Goal: Information Seeking & Learning: Learn about a topic

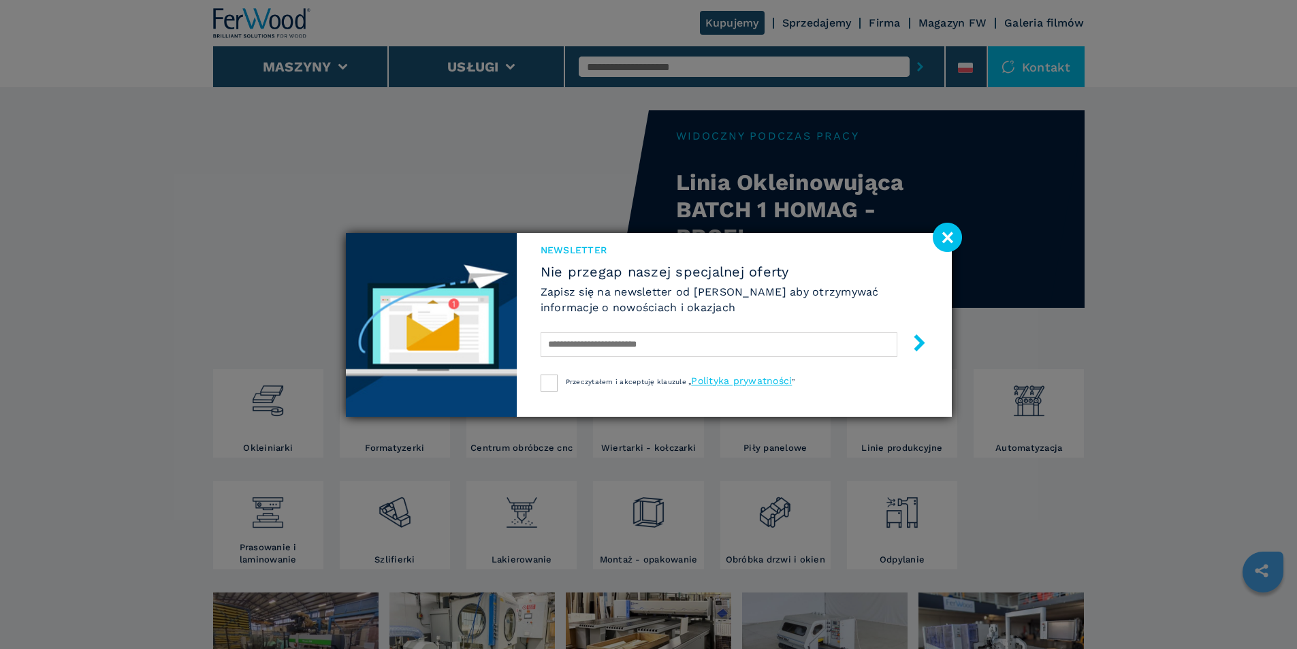
click at [943, 234] on image at bounding box center [947, 237] width 29 height 29
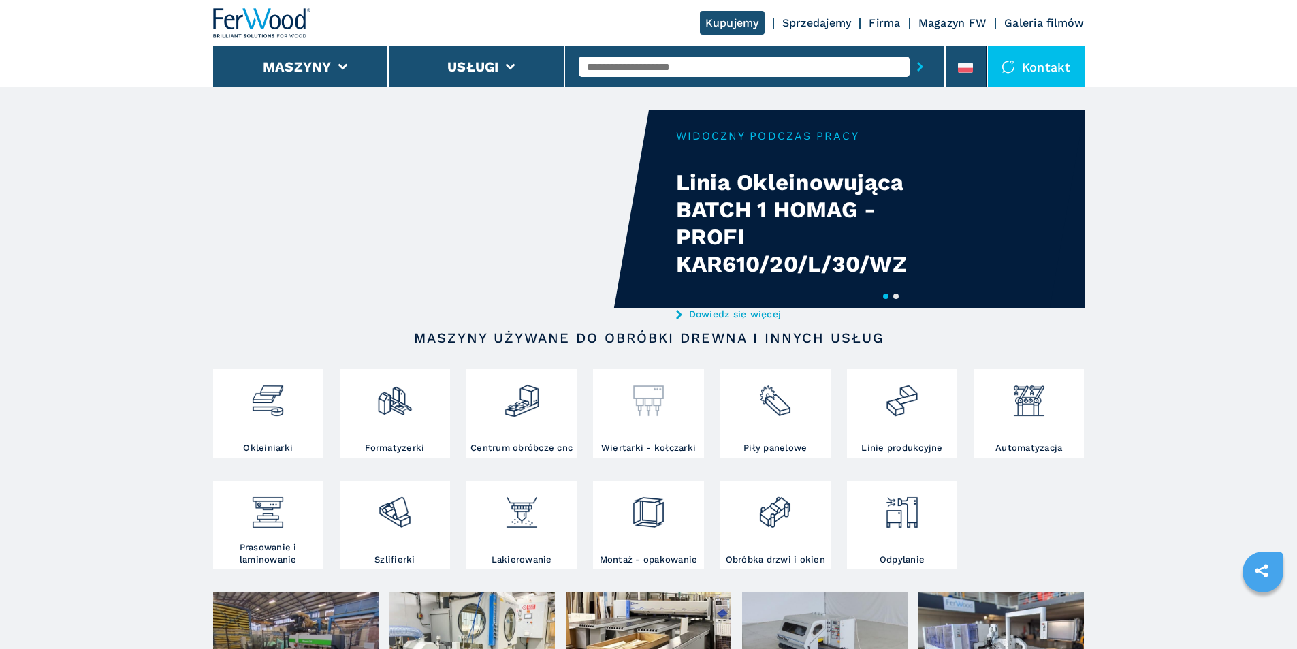
click at [655, 388] on img at bounding box center [648, 395] width 36 height 46
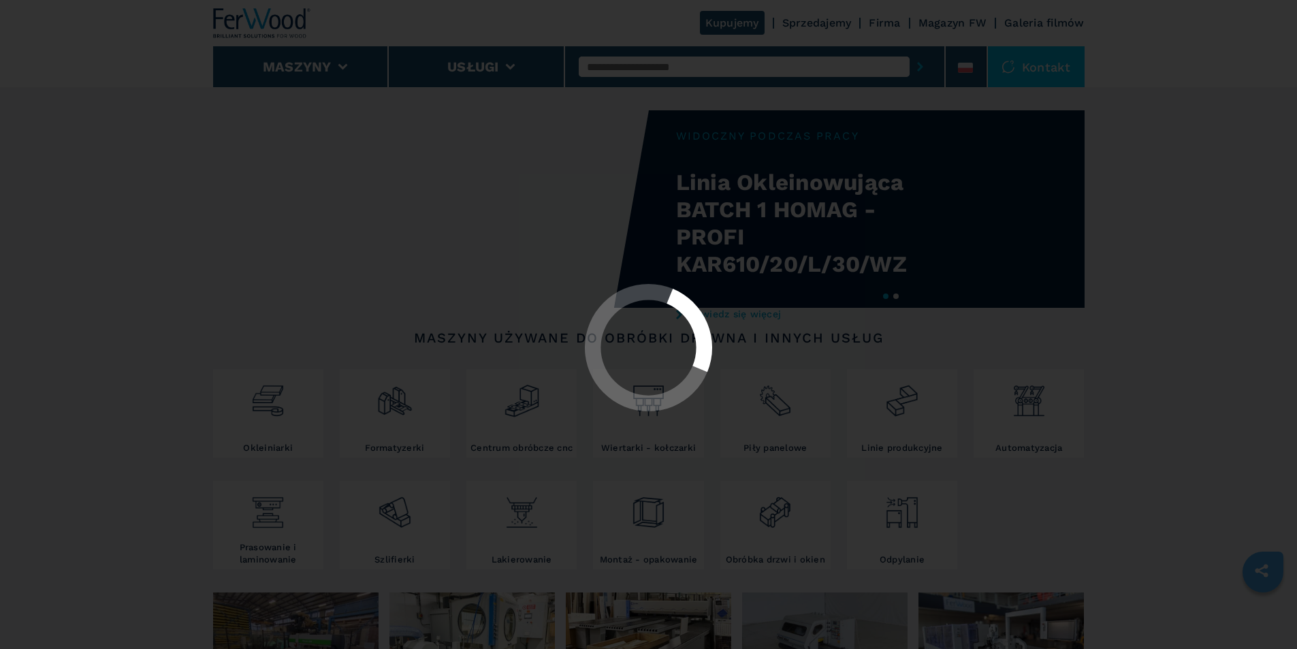
select select "**********"
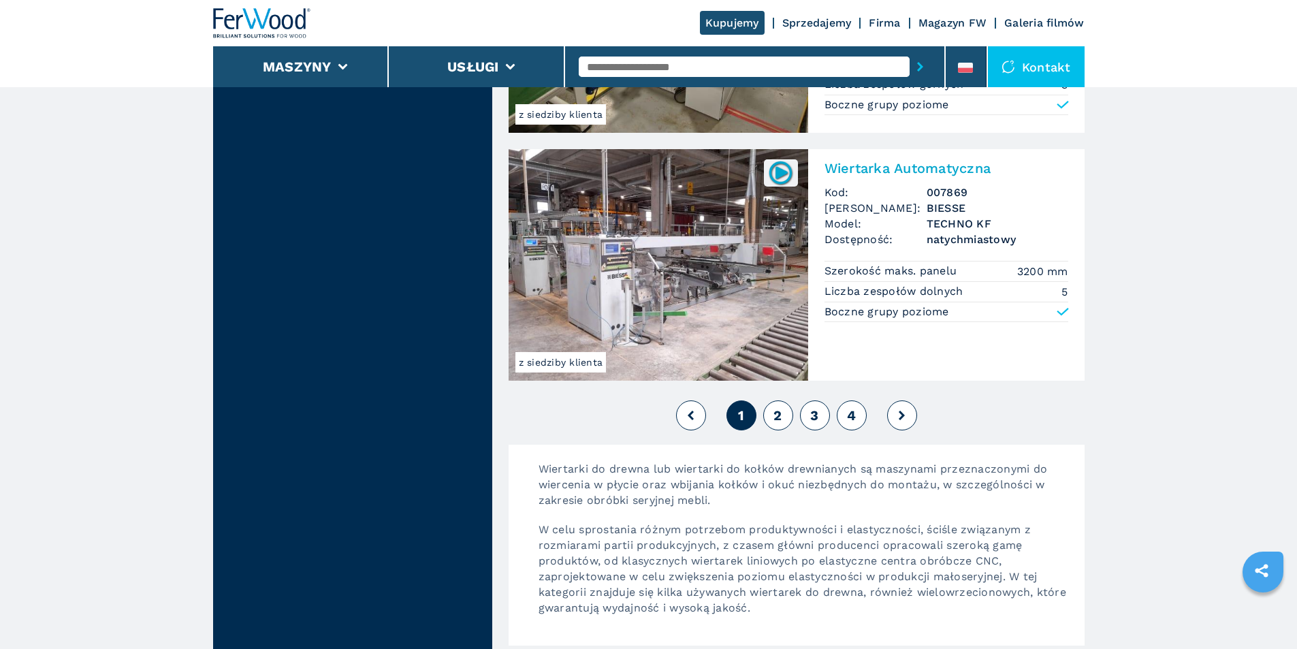
scroll to position [2995, 0]
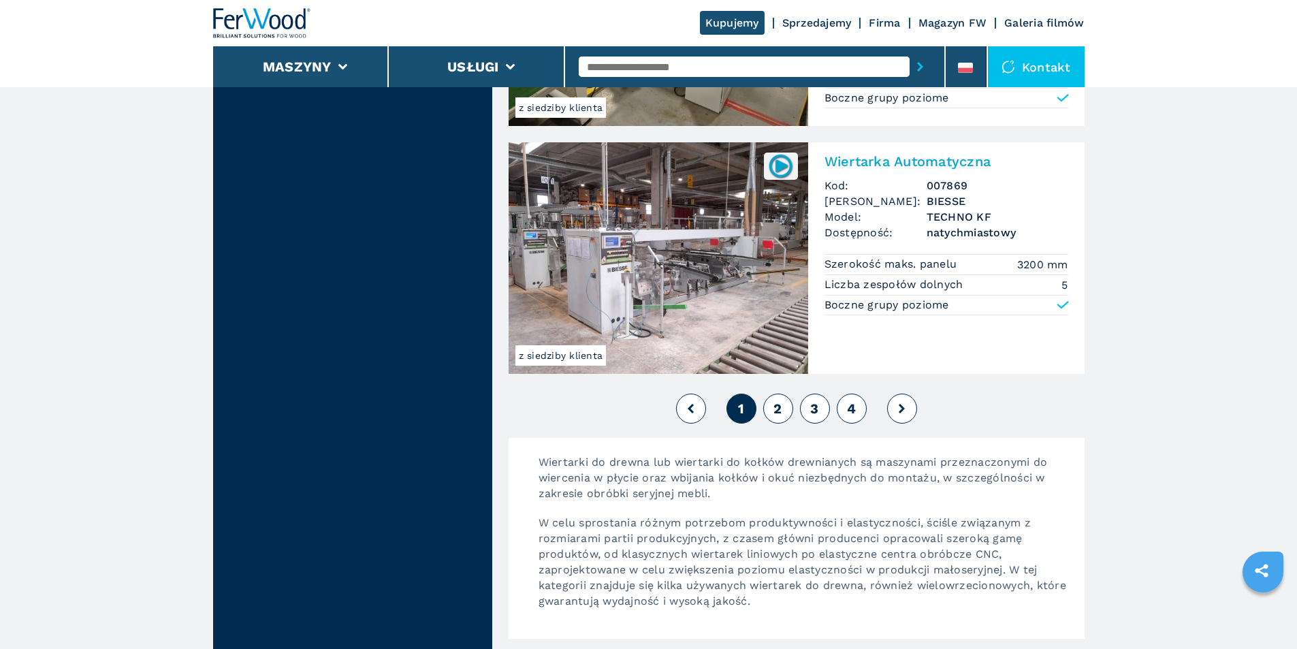
click at [777, 408] on span "2" at bounding box center [777, 408] width 8 height 16
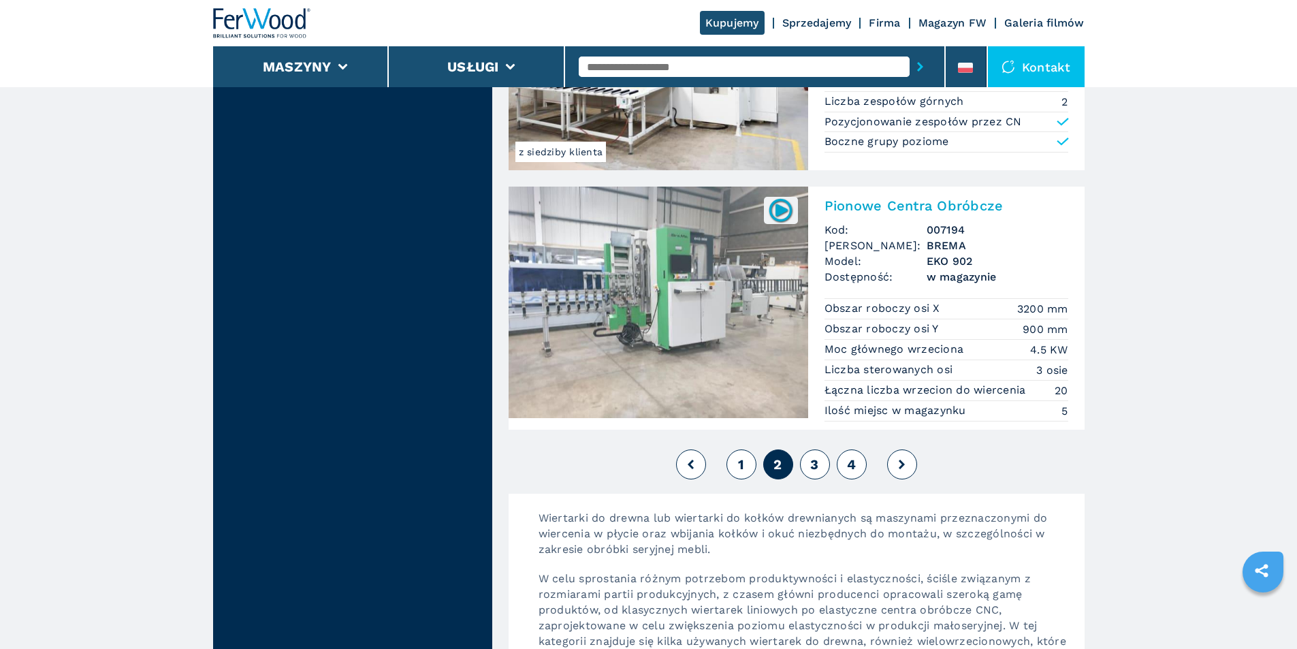
scroll to position [2995, 0]
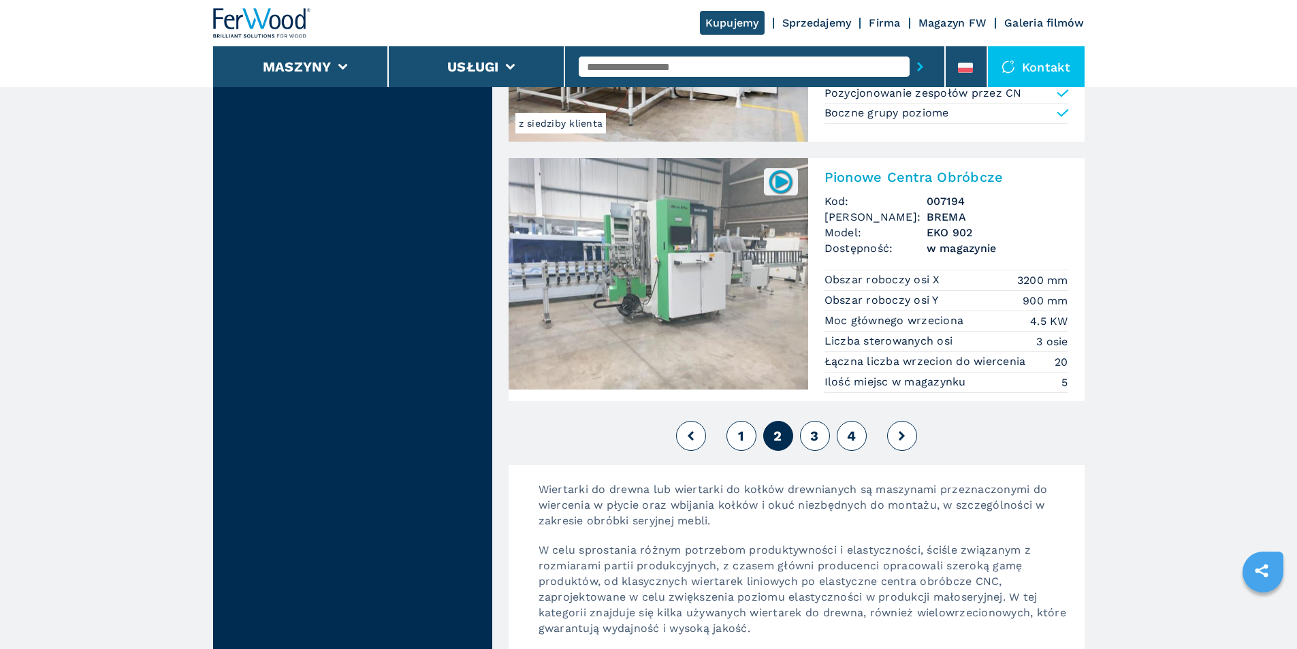
click at [809, 434] on button "3" at bounding box center [815, 436] width 30 height 30
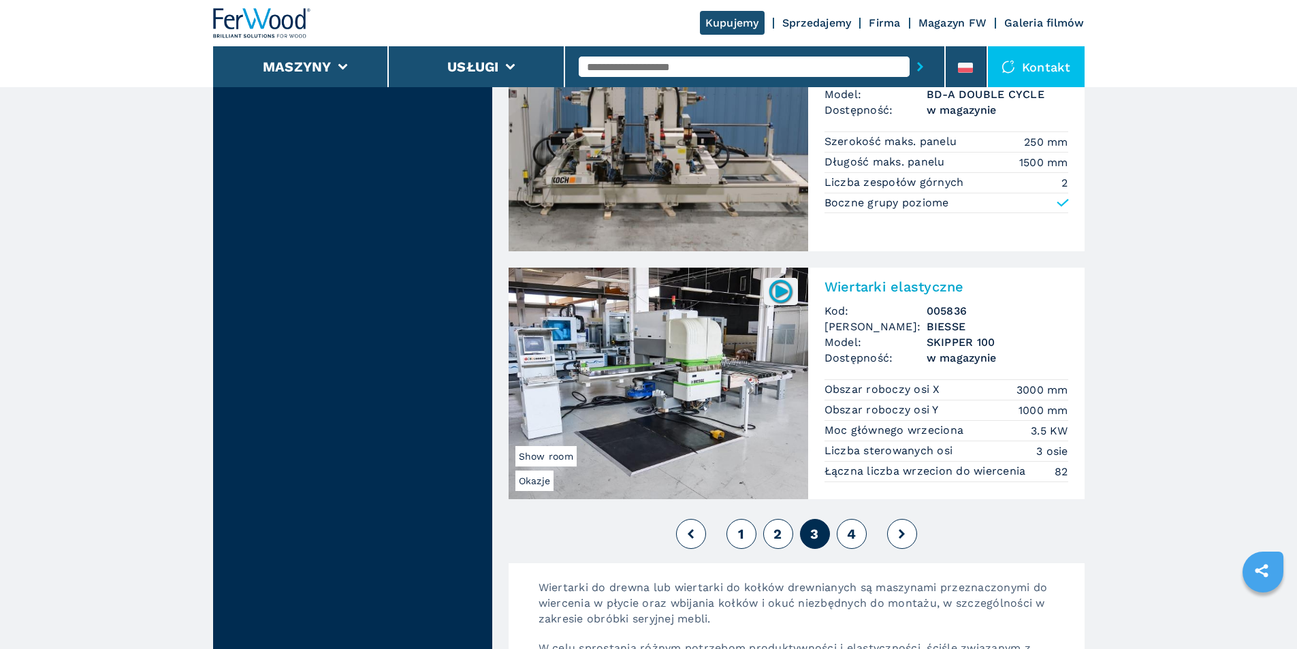
scroll to position [2995, 0]
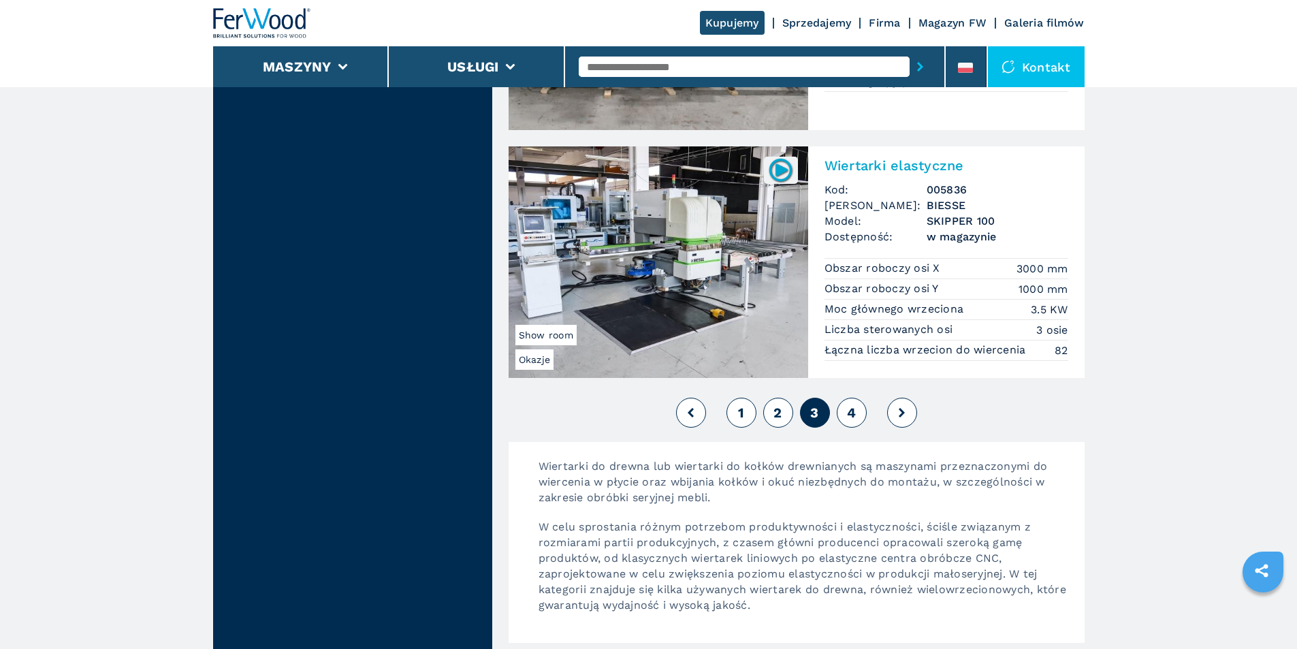
click at [856, 414] on span "4" at bounding box center [851, 412] width 9 height 16
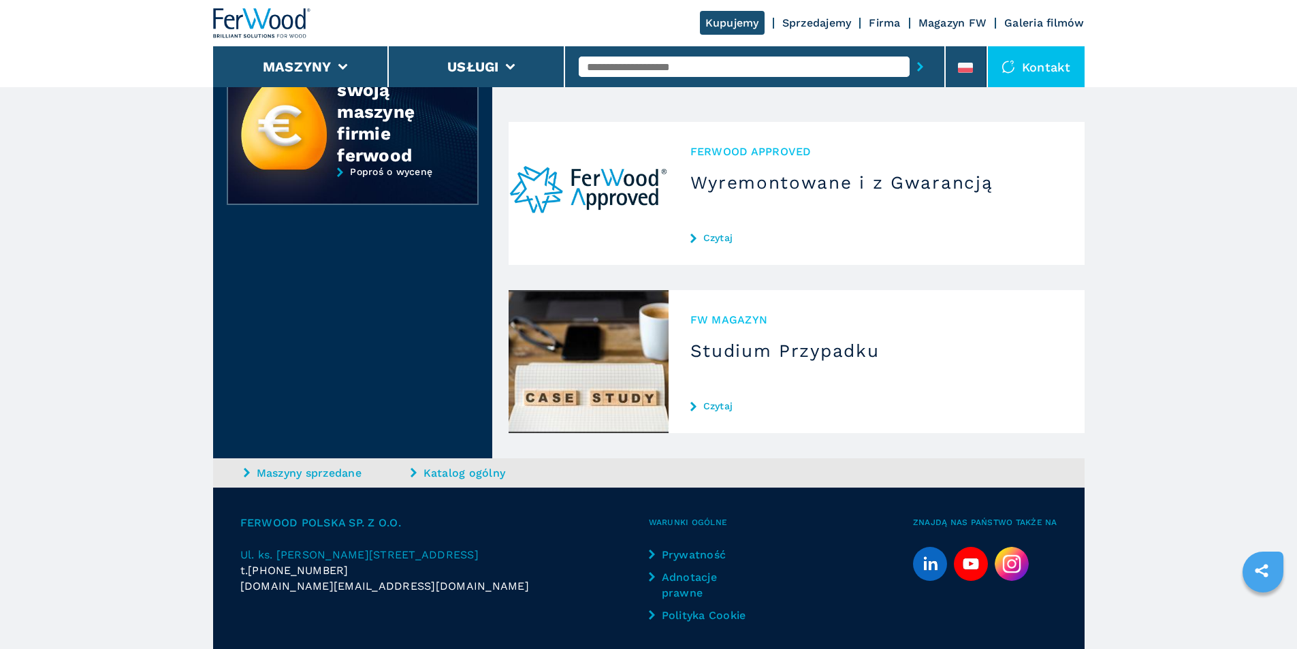
scroll to position [681, 0]
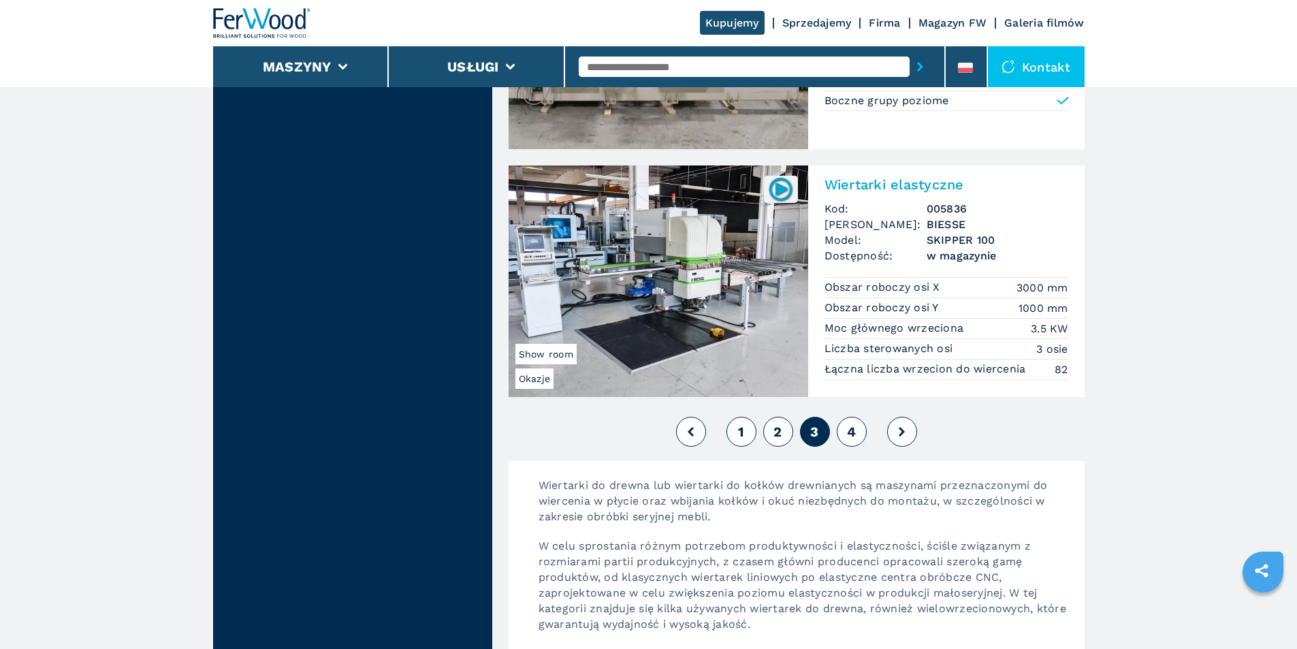
scroll to position [2995, 0]
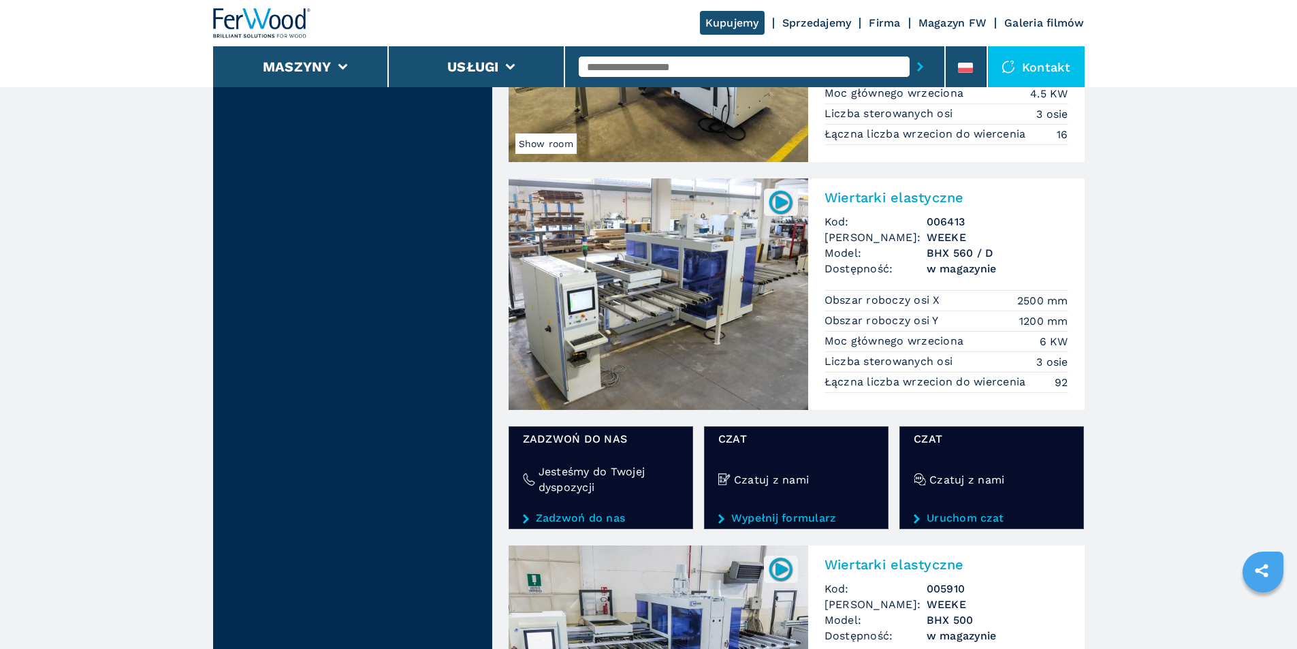
scroll to position [1906, 0]
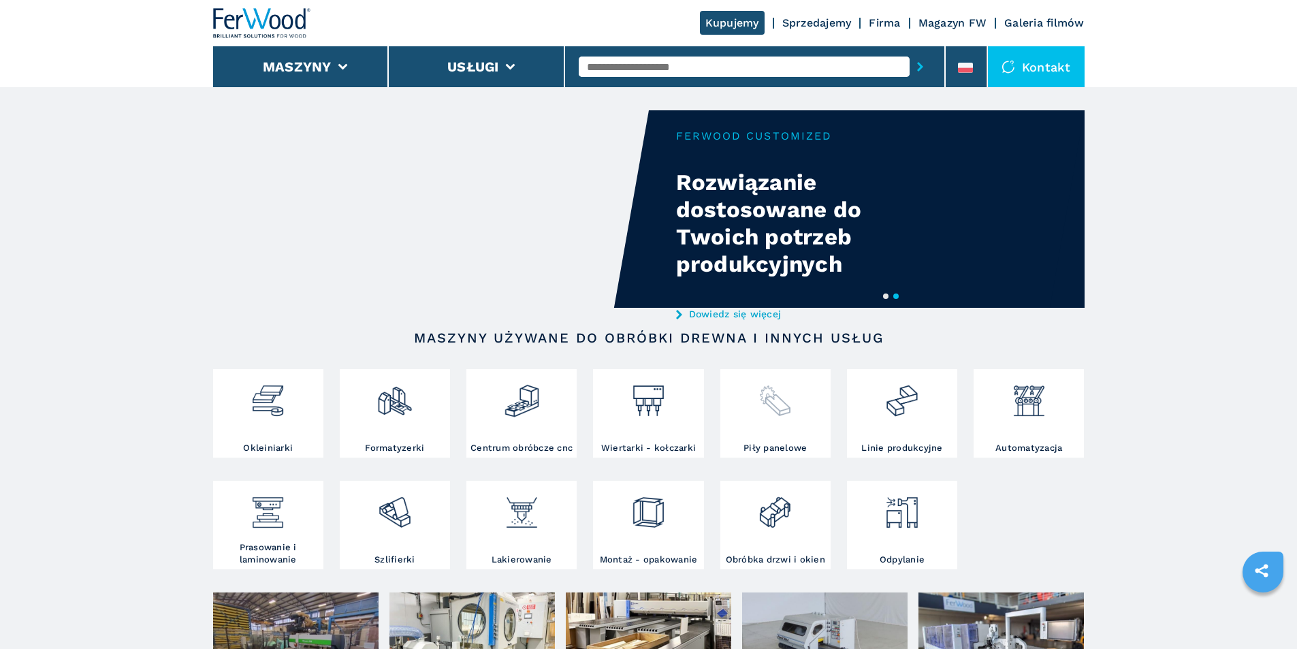
click at [780, 413] on img at bounding box center [775, 395] width 36 height 46
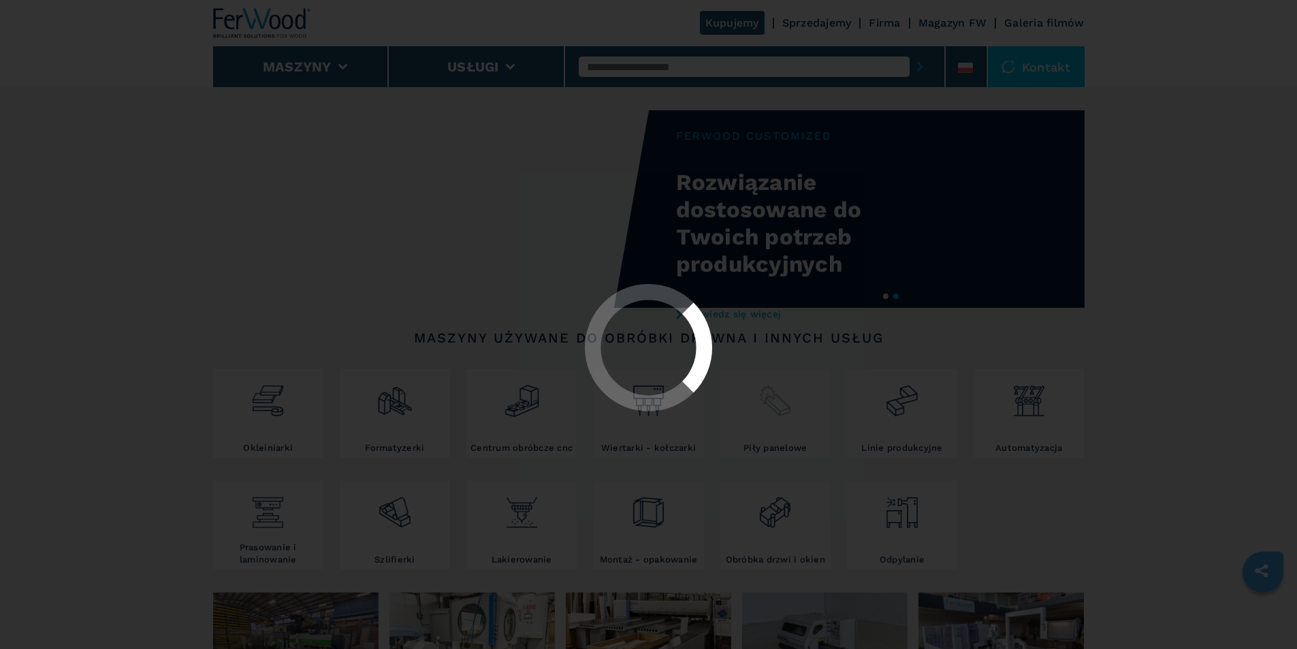
select select "**********"
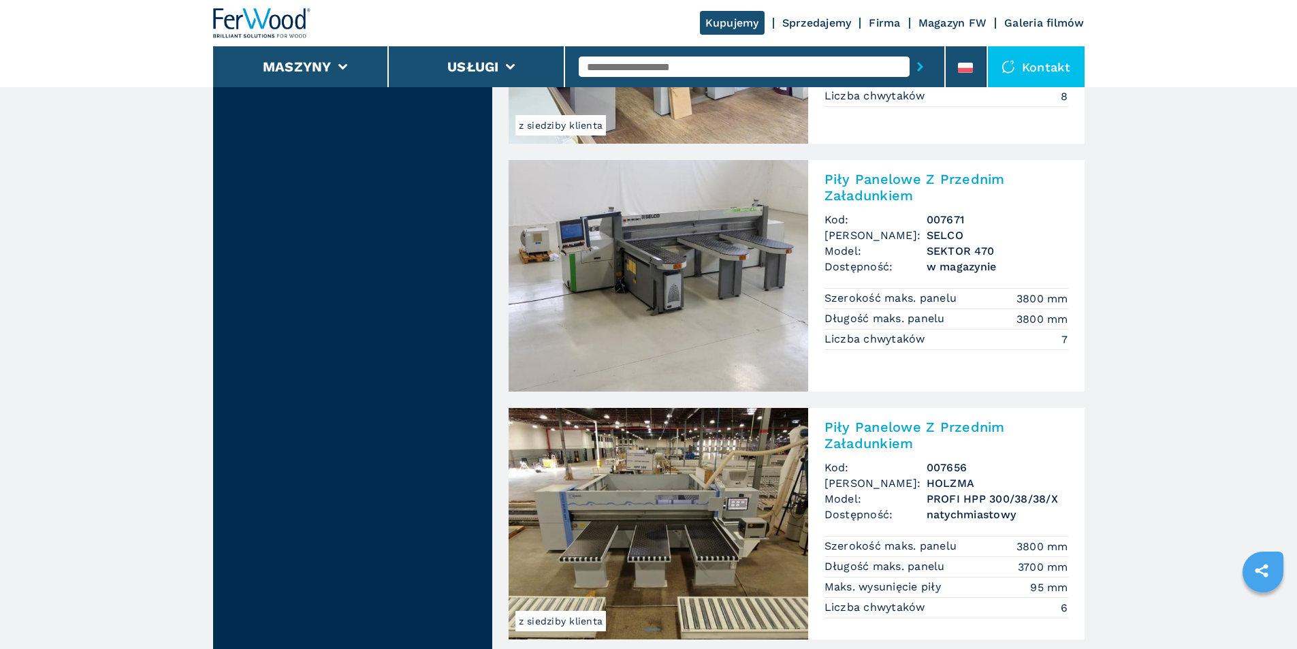
scroll to position [2995, 0]
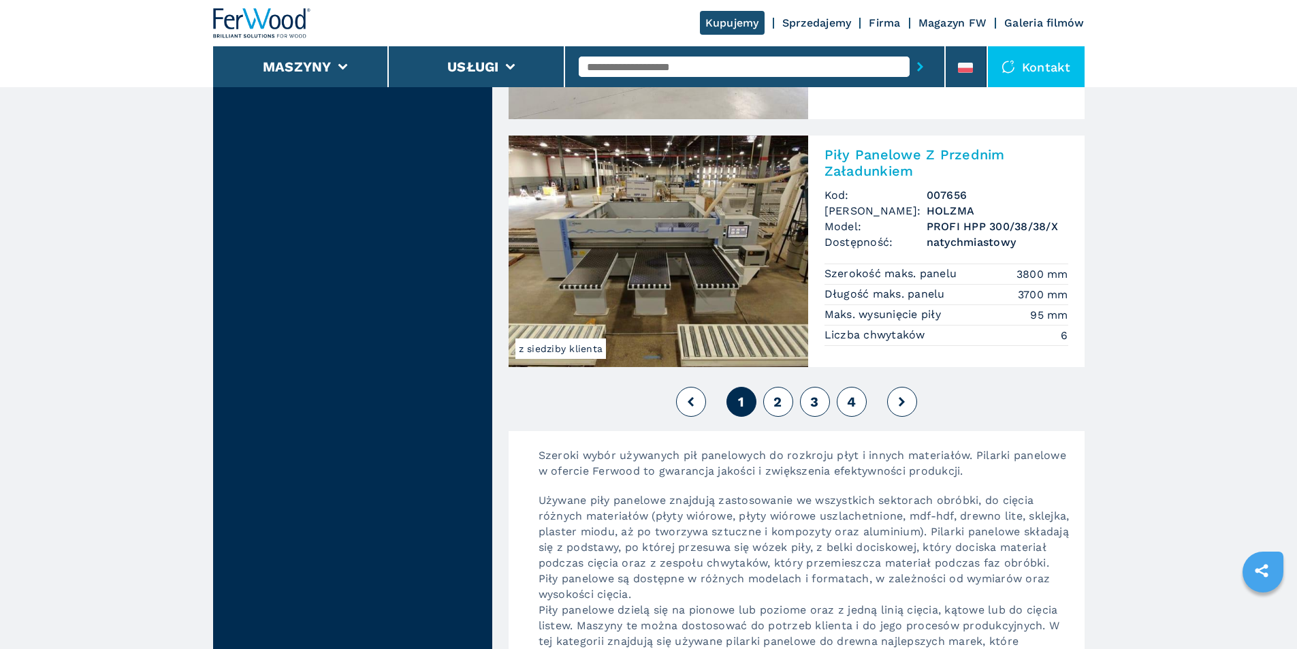
click at [777, 398] on span "2" at bounding box center [777, 401] width 8 height 16
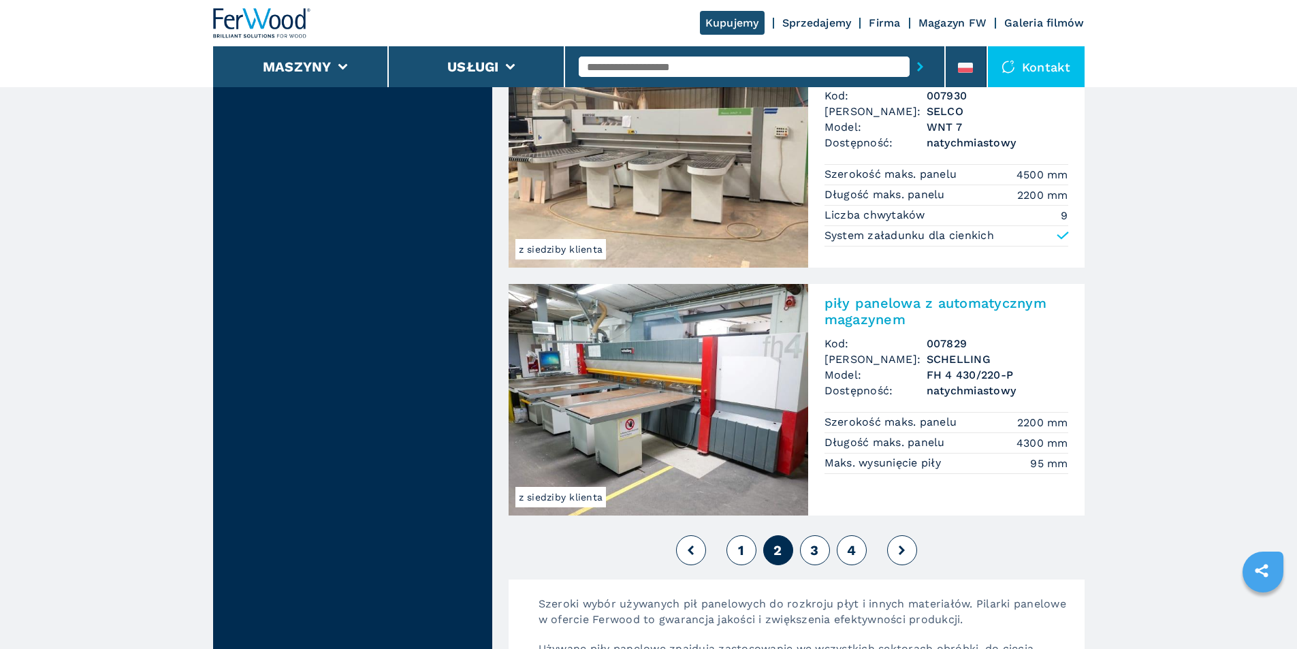
scroll to position [3199, 0]
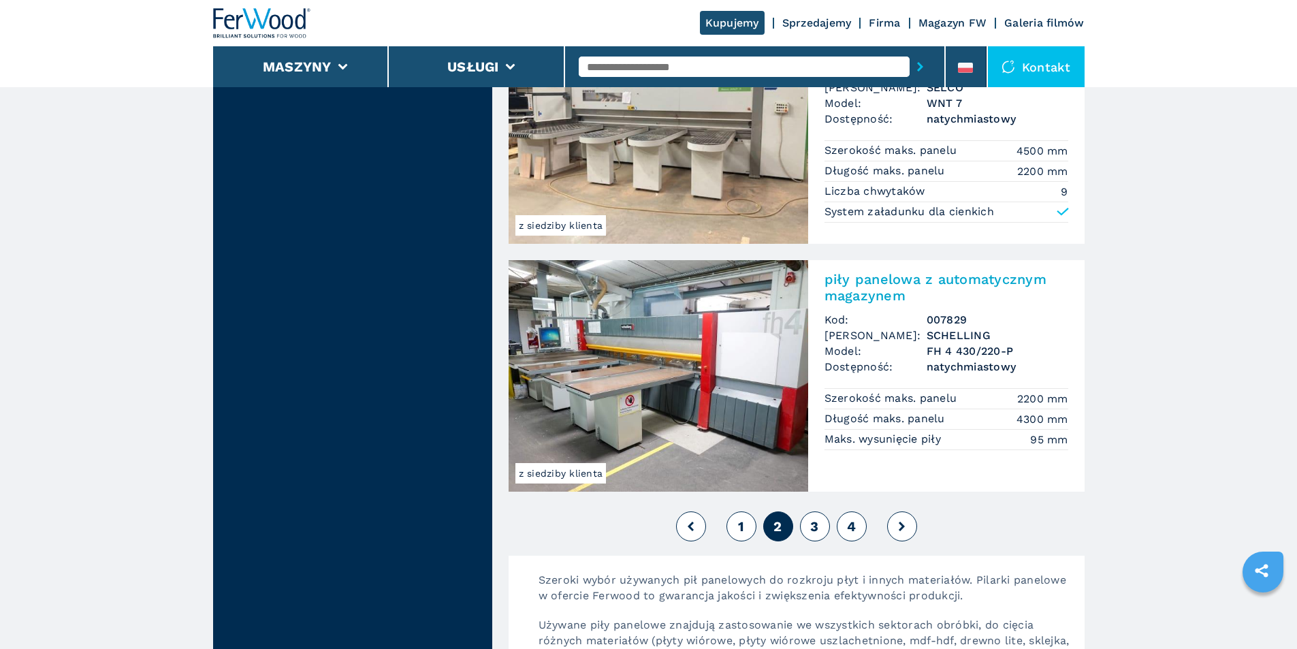
click at [816, 523] on span "3" at bounding box center [814, 526] width 8 height 16
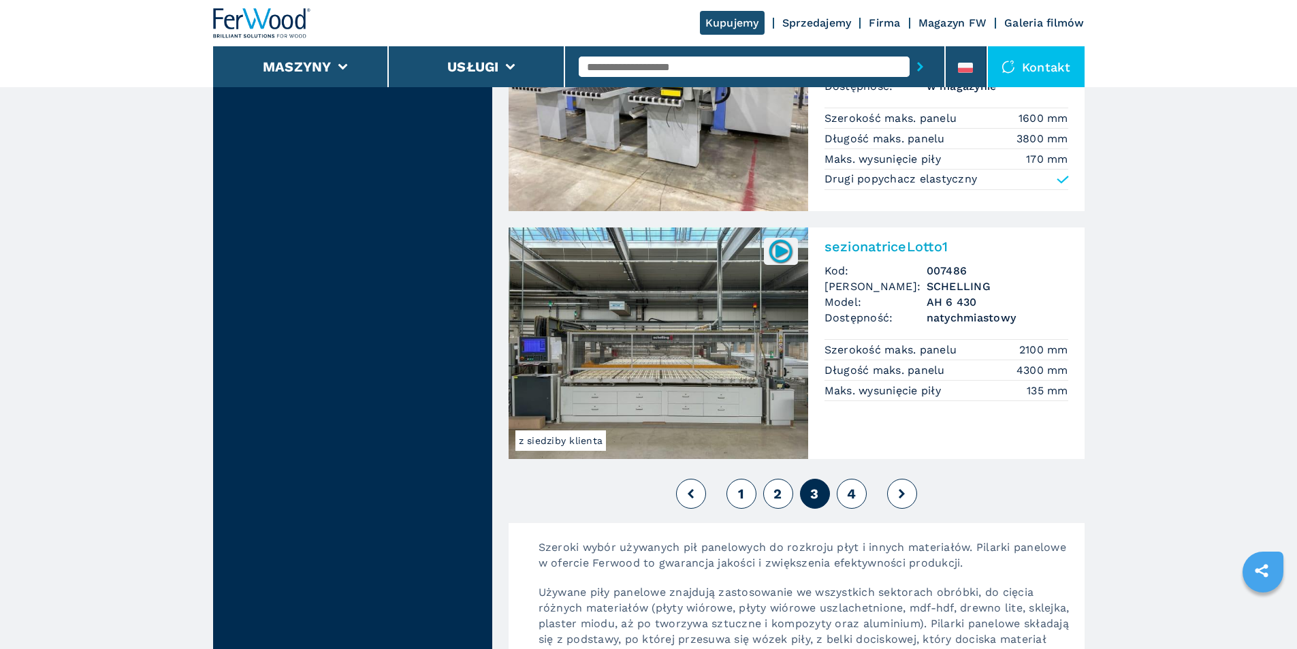
scroll to position [2927, 0]
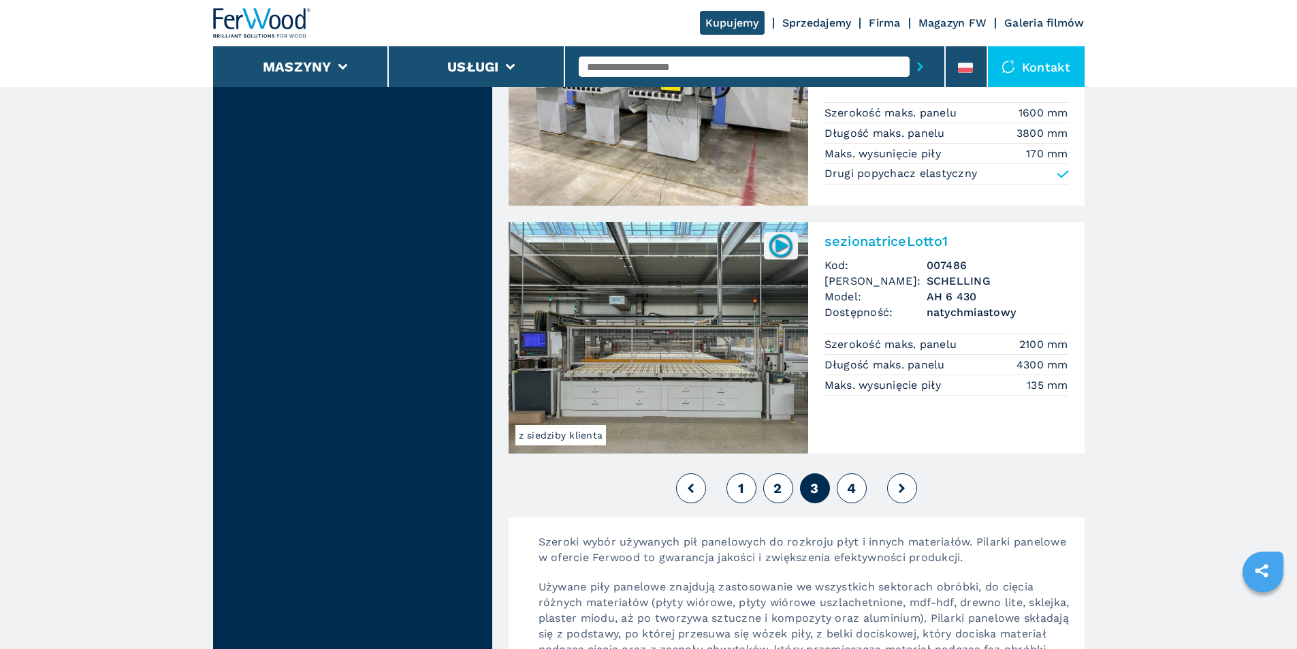
click at [849, 487] on span "4" at bounding box center [851, 488] width 9 height 16
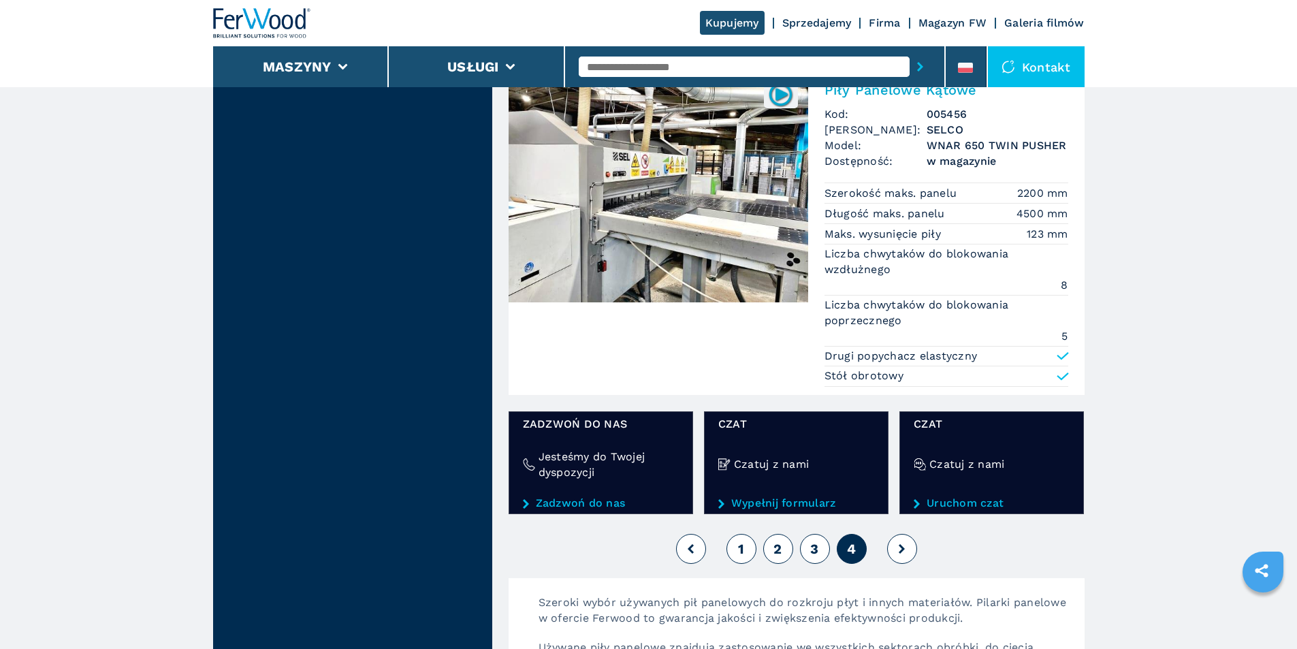
scroll to position [1225, 0]
